Goal: Transaction & Acquisition: Purchase product/service

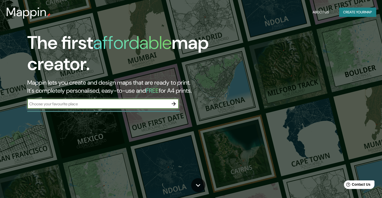
click at [353, 13] on button "Create your map" at bounding box center [357, 12] width 37 height 9
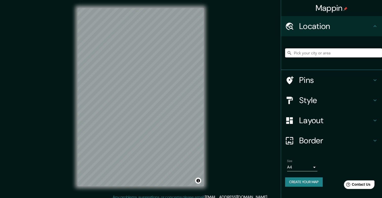
click at [314, 54] on input "Pick your city or area" at bounding box center [333, 52] width 97 height 9
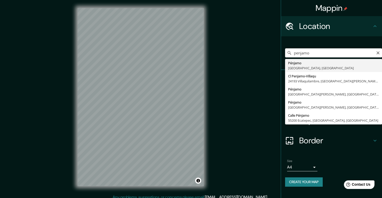
type input "Pénjamo, [GEOGRAPHIC_DATA], [GEOGRAPHIC_DATA]"
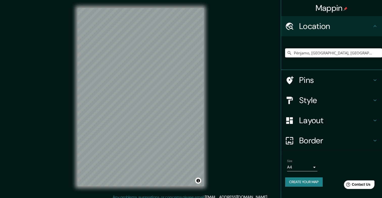
click at [316, 120] on h4 "Layout" at bounding box center [335, 121] width 73 height 10
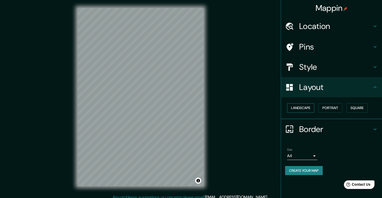
click at [313, 110] on button "Landscape" at bounding box center [300, 107] width 27 height 9
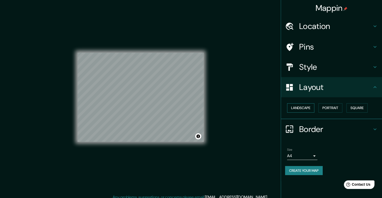
click at [313, 110] on button "Landscape" at bounding box center [300, 107] width 27 height 9
click at [332, 108] on button "Portrait" at bounding box center [330, 107] width 24 height 9
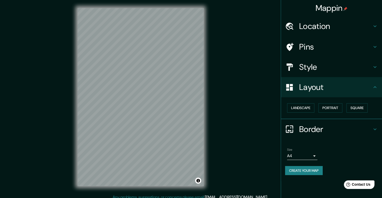
click at [307, 63] on h4 "Style" at bounding box center [335, 67] width 73 height 10
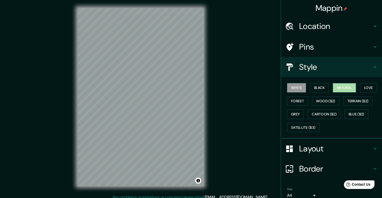
click at [340, 87] on button "Natural" at bounding box center [344, 87] width 23 height 9
click at [369, 86] on button "Love" at bounding box center [368, 87] width 17 height 9
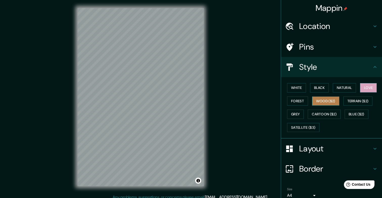
click at [318, 98] on button "Wood ($2)" at bounding box center [325, 101] width 27 height 9
click at [295, 97] on button "Forest" at bounding box center [297, 101] width 21 height 9
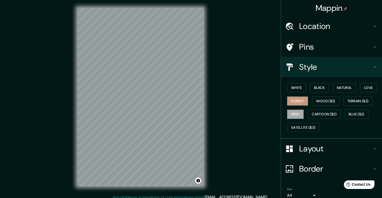
click at [297, 113] on button "Grey" at bounding box center [295, 114] width 17 height 9
click at [299, 125] on button "Satellite ($3)" at bounding box center [303, 127] width 32 height 9
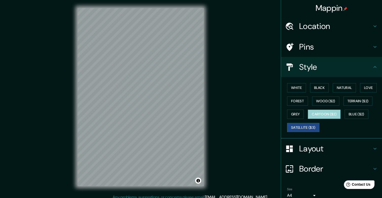
click at [332, 115] on button "Cartoon ($2)" at bounding box center [324, 114] width 33 height 9
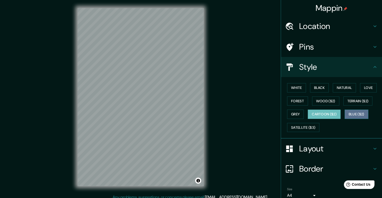
click at [356, 112] on button "Blue ($2)" at bounding box center [357, 114] width 24 height 9
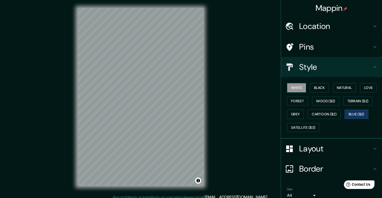
click at [298, 85] on button "White" at bounding box center [296, 87] width 19 height 9
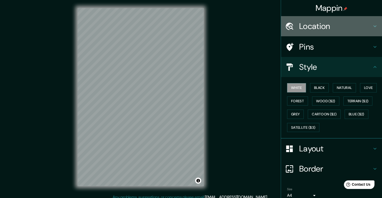
drag, startPoint x: 322, startPoint y: 24, endPoint x: 324, endPoint y: 45, distance: 21.6
click at [324, 45] on ul "Location [GEOGRAPHIC_DATA], [GEOGRAPHIC_DATA], [GEOGRAPHIC_DATA] Pins Style Whi…" at bounding box center [331, 118] width 101 height 205
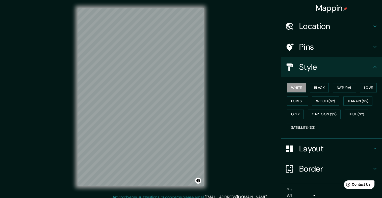
click at [324, 45] on h4 "Pins" at bounding box center [335, 47] width 73 height 10
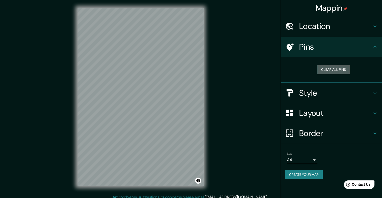
click at [342, 66] on button "Clear all pins" at bounding box center [333, 69] width 33 height 9
click at [336, 70] on button "Clear all pins" at bounding box center [333, 69] width 33 height 9
click at [347, 51] on h4 "Pins" at bounding box center [335, 47] width 73 height 10
click at [325, 36] on div "Location" at bounding box center [331, 26] width 101 height 20
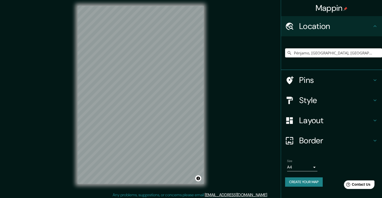
scroll to position [4, 0]
